Goal: Task Accomplishment & Management: Manage account settings

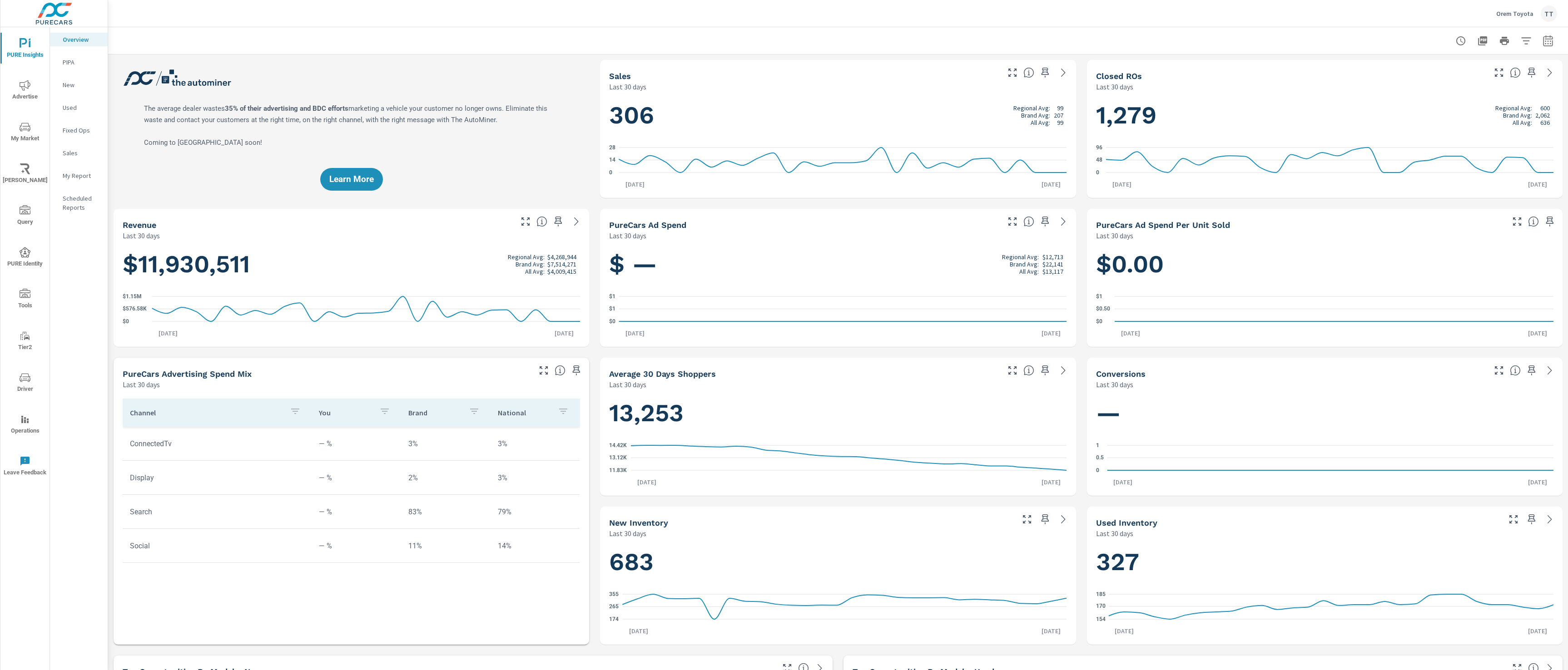
scroll to position [1, 0]
click at [1554, 13] on div "TT" at bounding box center [1548, 13] width 16 height 16
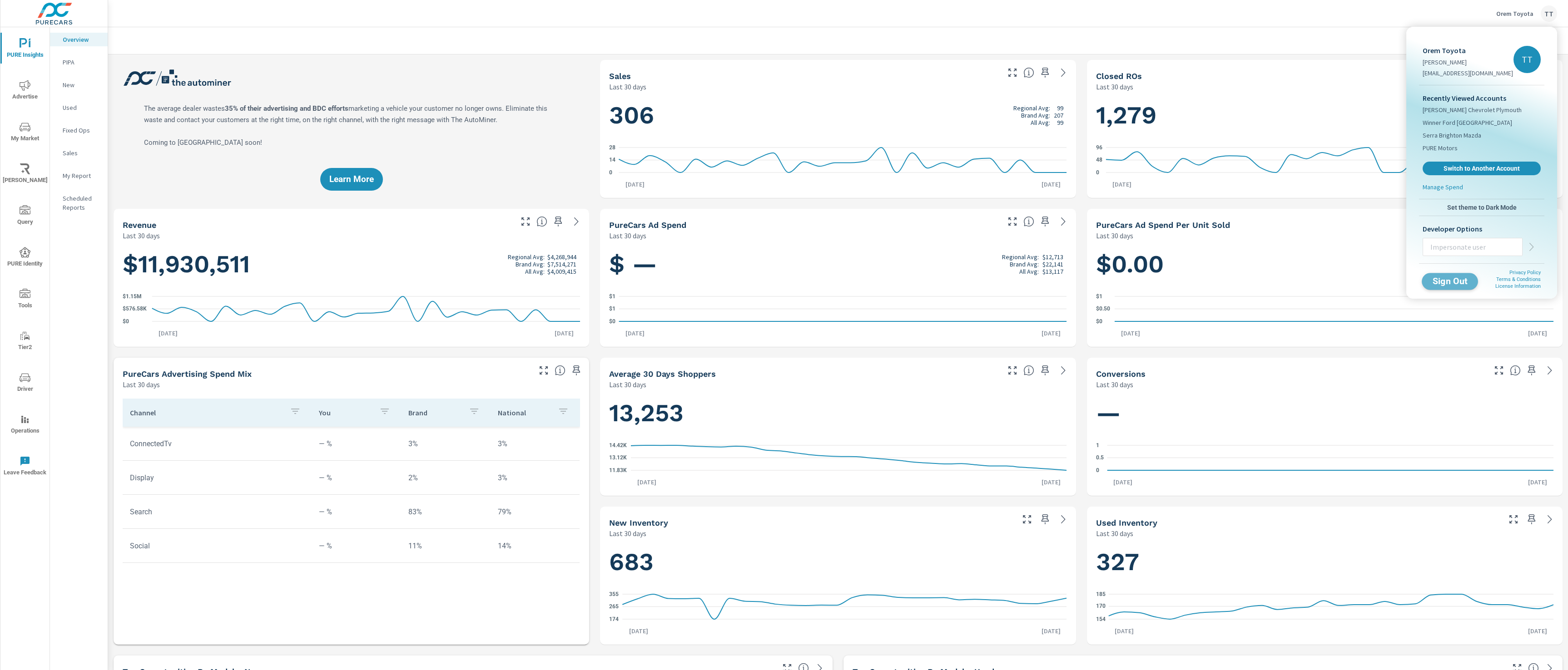
click at [1462, 283] on span "Sign Out" at bounding box center [1449, 281] width 41 height 9
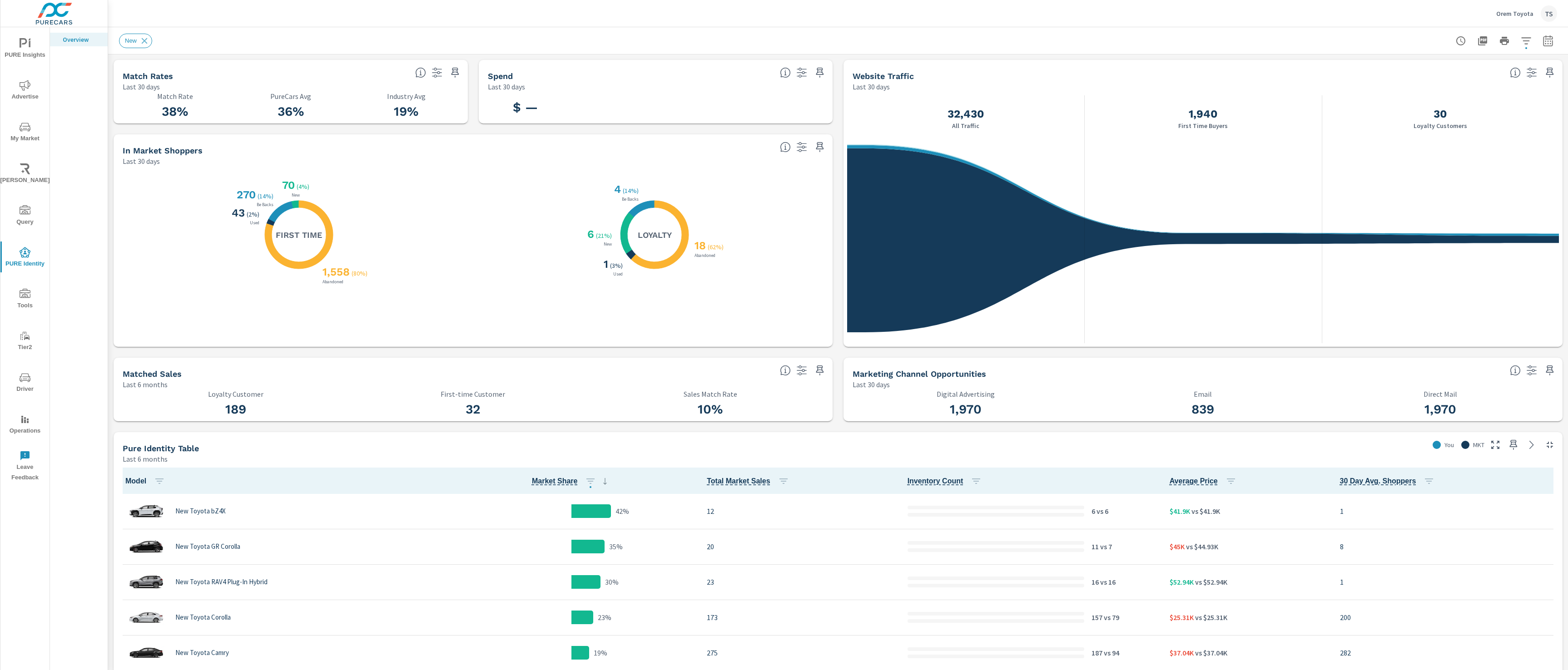
scroll to position [1, 0]
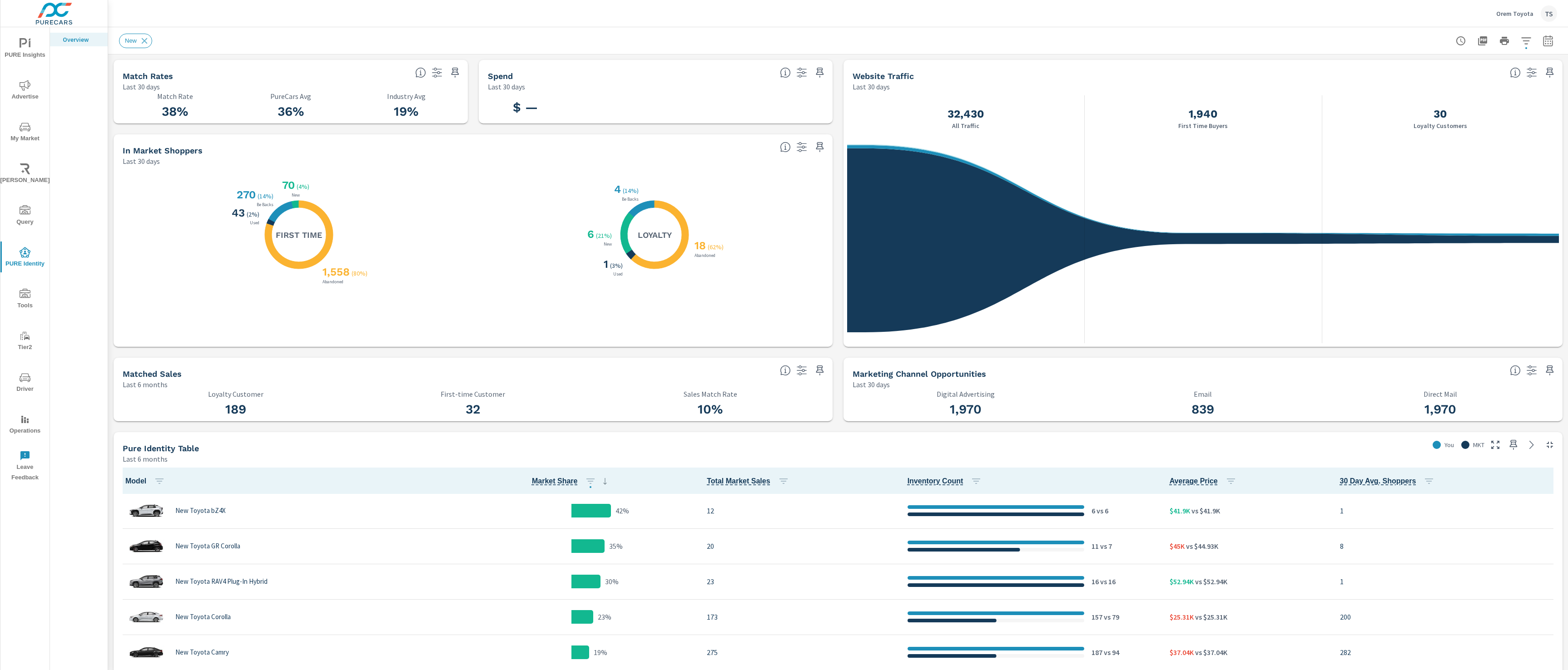
click at [663, 20] on div "Orem Toyota TS" at bounding box center [1526, 13] width 61 height 16
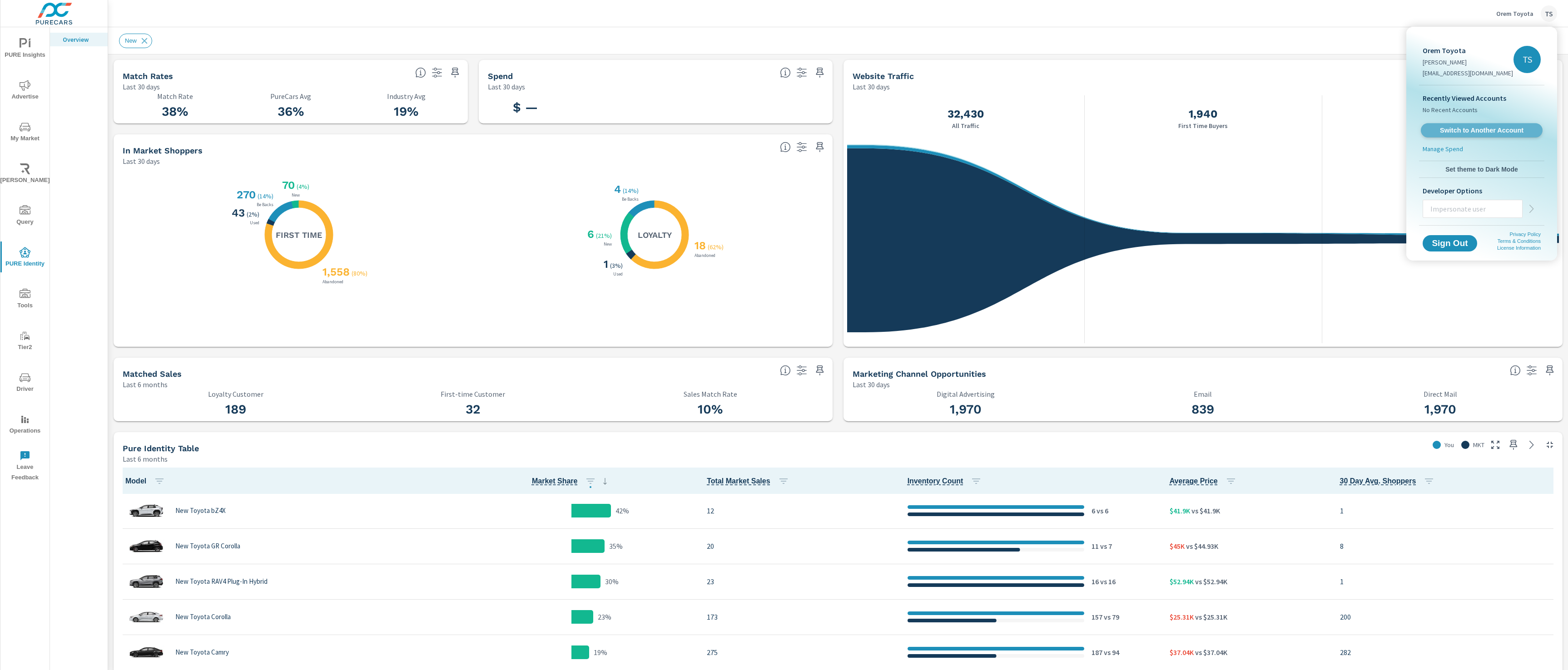
click at [663, 125] on link "Switch to Another Account" at bounding box center [1481, 130] width 122 height 14
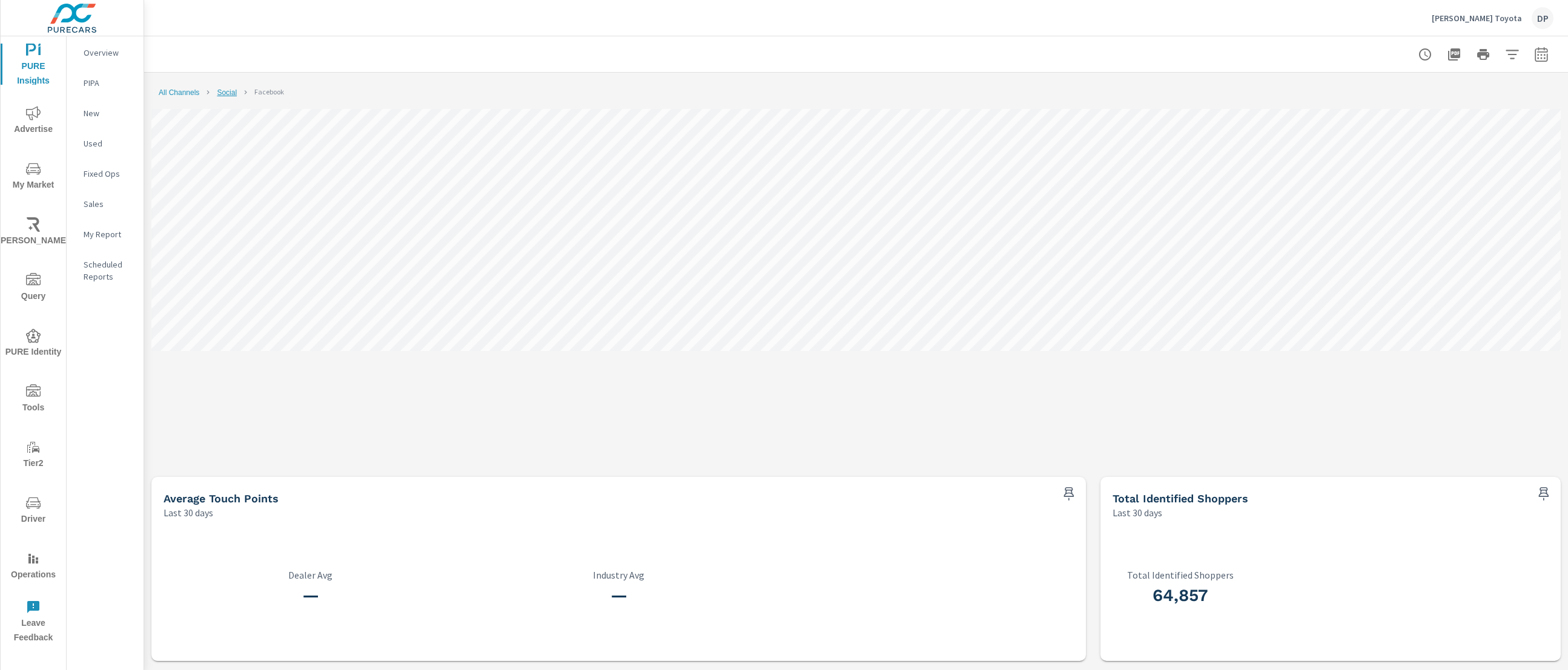
click at [230, 92] on link "Social" at bounding box center [226, 92] width 20 height 8
click at [181, 91] on link "All Channels" at bounding box center [179, 92] width 40 height 8
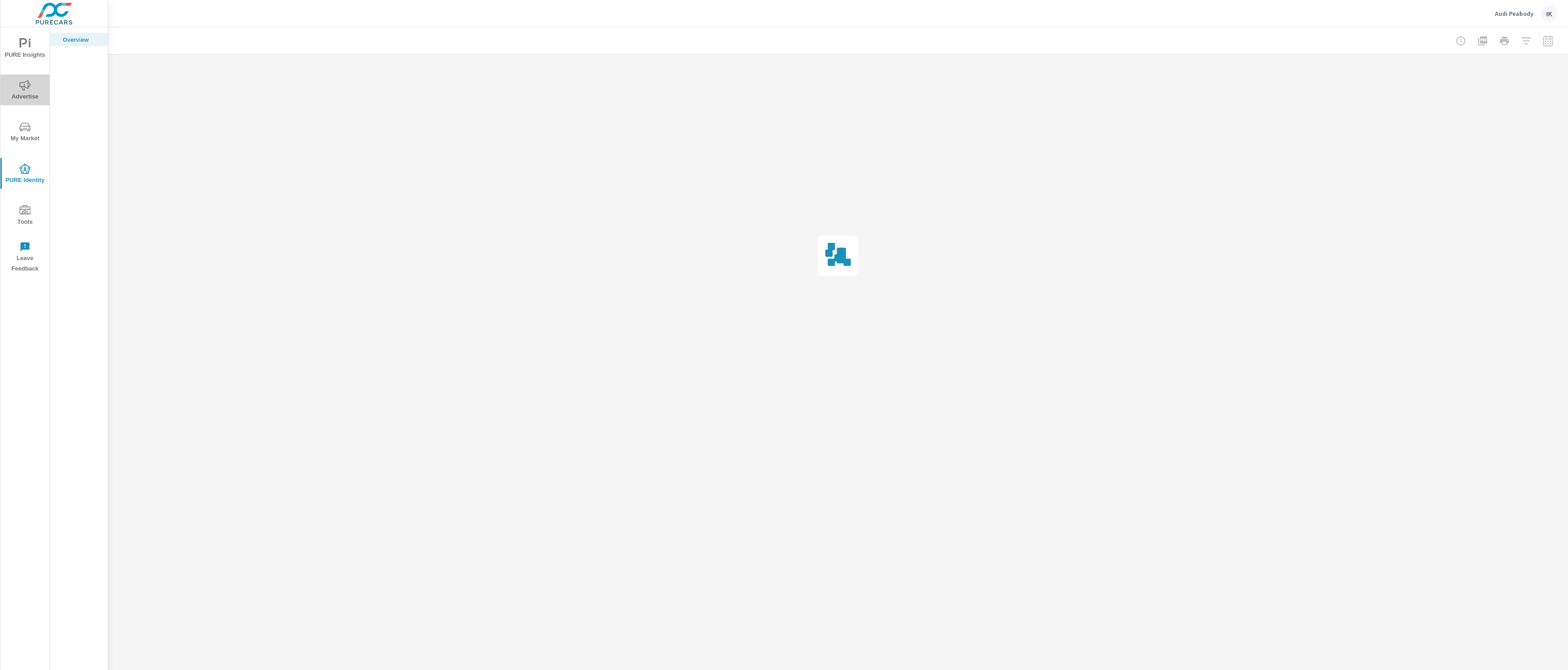
click at [32, 90] on span "Advertise" at bounding box center [25, 91] width 44 height 22
click at [28, 45] on icon "nav menu" at bounding box center [25, 44] width 11 height 11
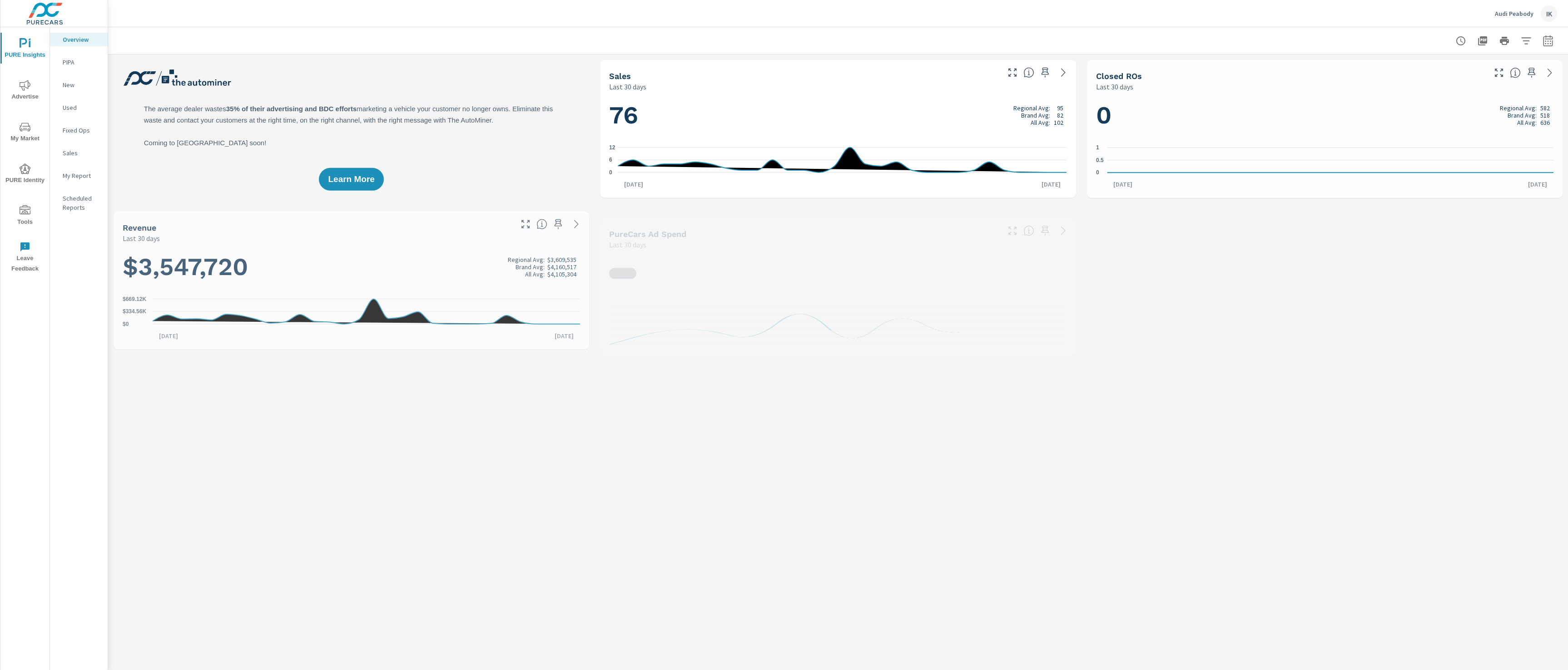
click at [66, 61] on p "PIPA" at bounding box center [81, 62] width 38 height 9
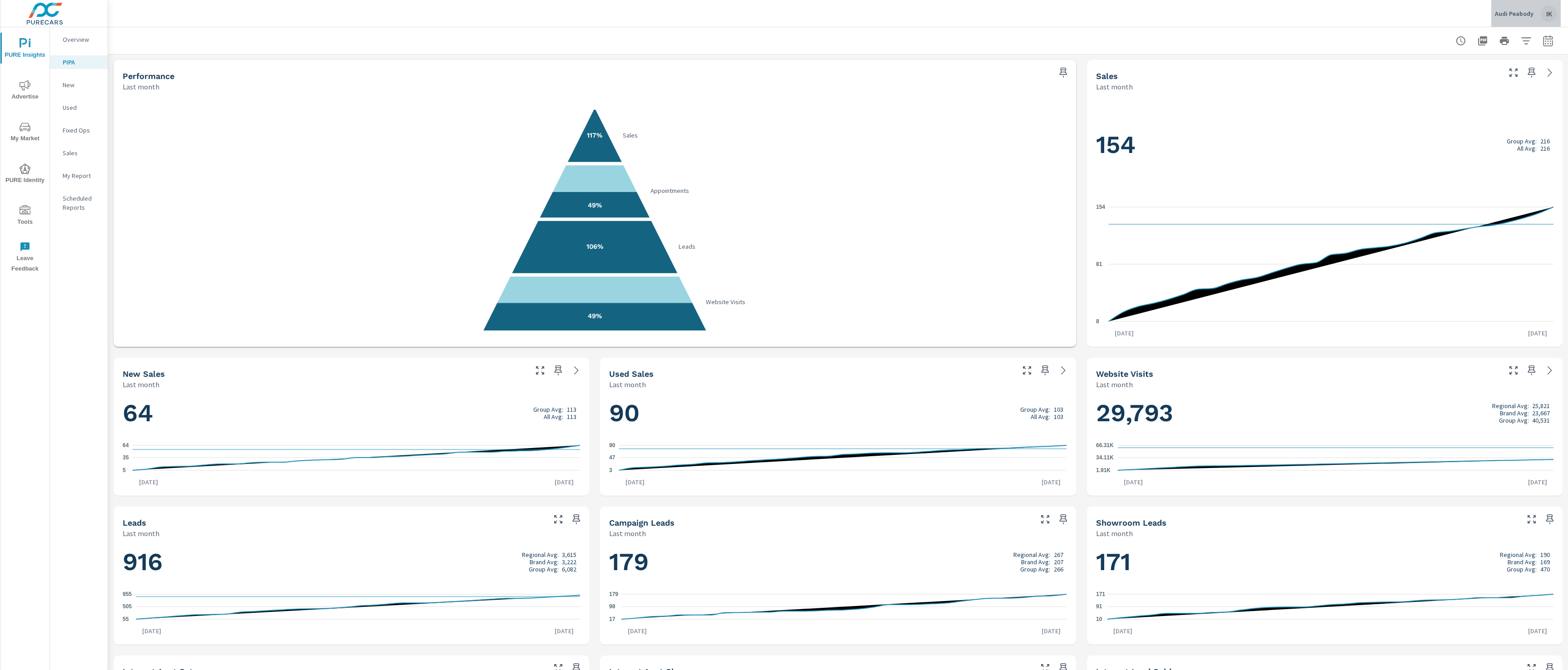
click at [1555, 20] on div "Audi Peabody IK" at bounding box center [1526, 13] width 62 height 16
